Goal: Find contact information: Find contact information

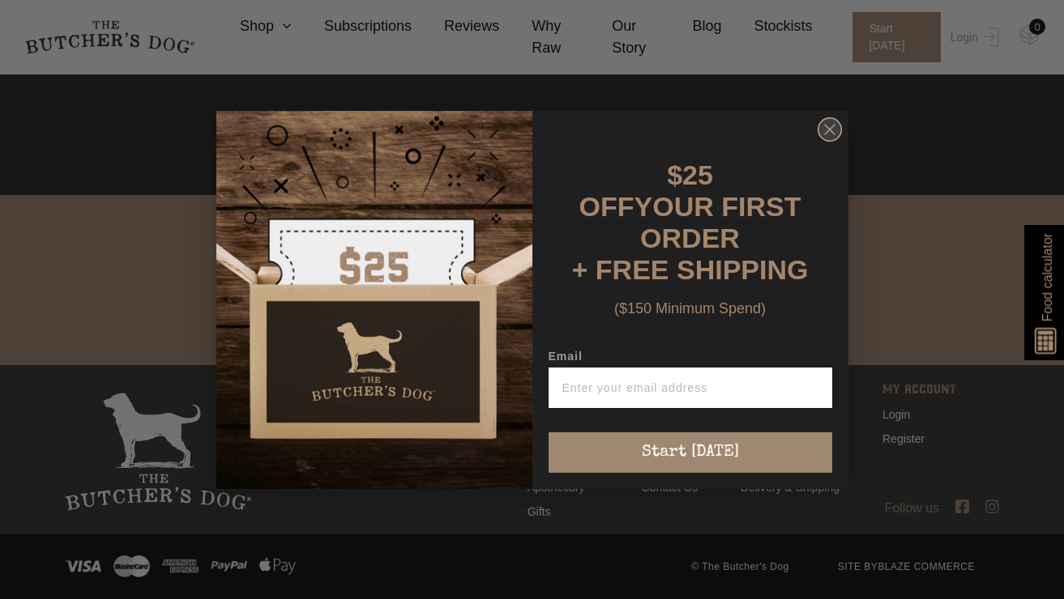
click at [829, 141] on circle "Close dialog" at bounding box center [828, 128] width 23 height 23
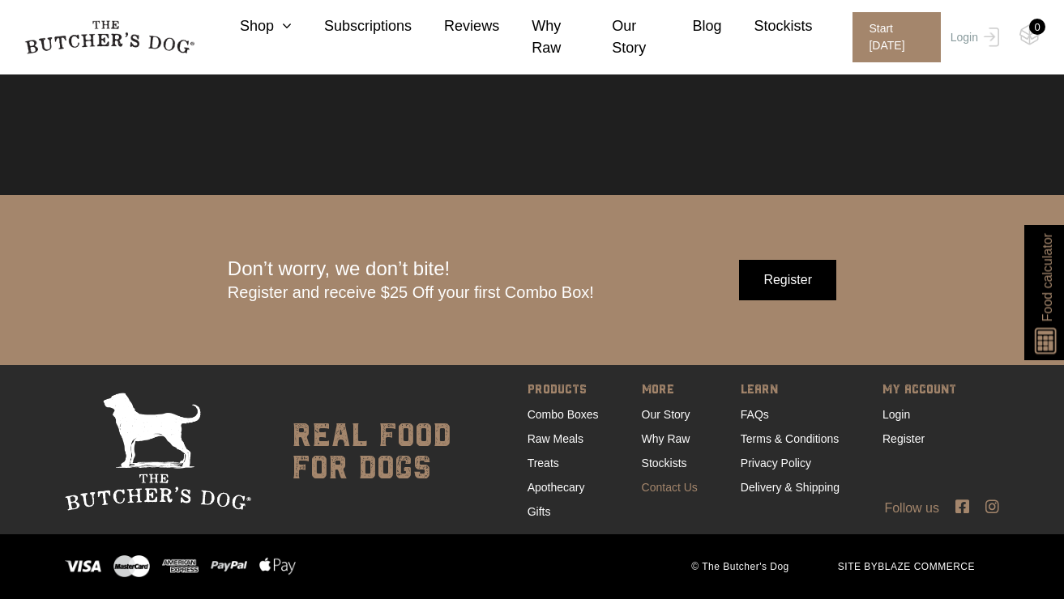
click at [672, 492] on link "Contact Us" at bounding box center [670, 487] width 56 height 13
